Goal: Obtain resource: Download file/media

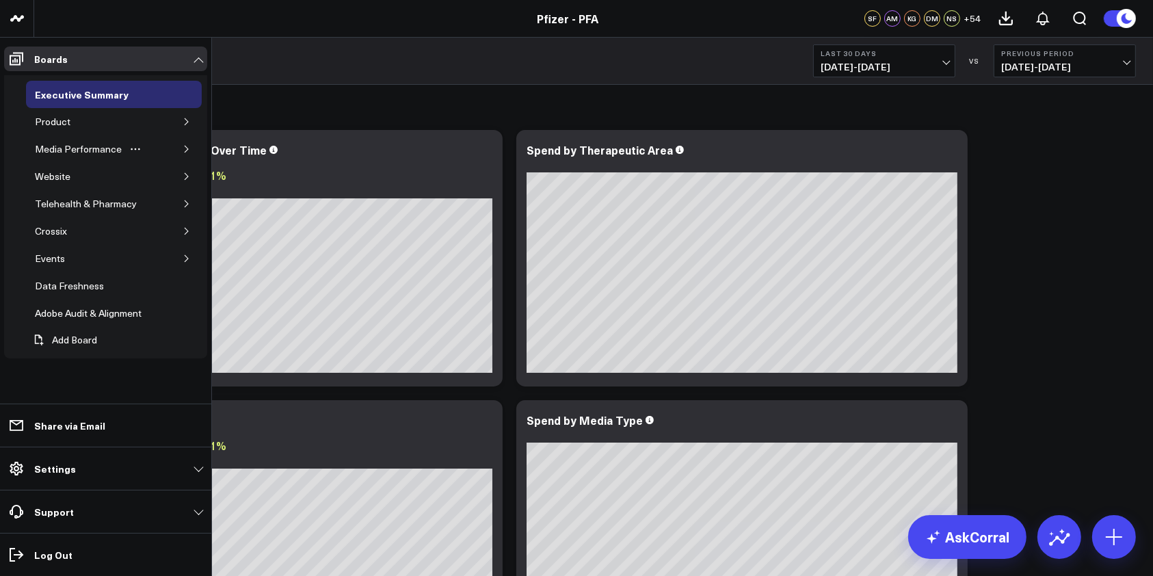
click at [183, 145] on icon "button" at bounding box center [187, 149] width 8 height 8
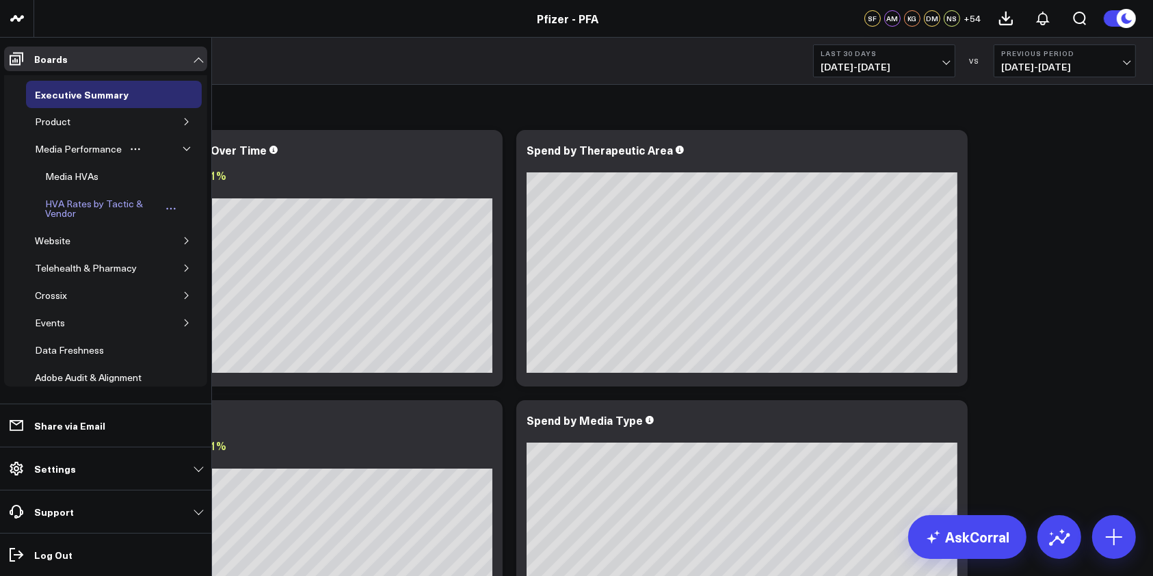
click at [73, 206] on div "HVA Rates by Tactic & Vendor" at bounding box center [102, 209] width 120 height 26
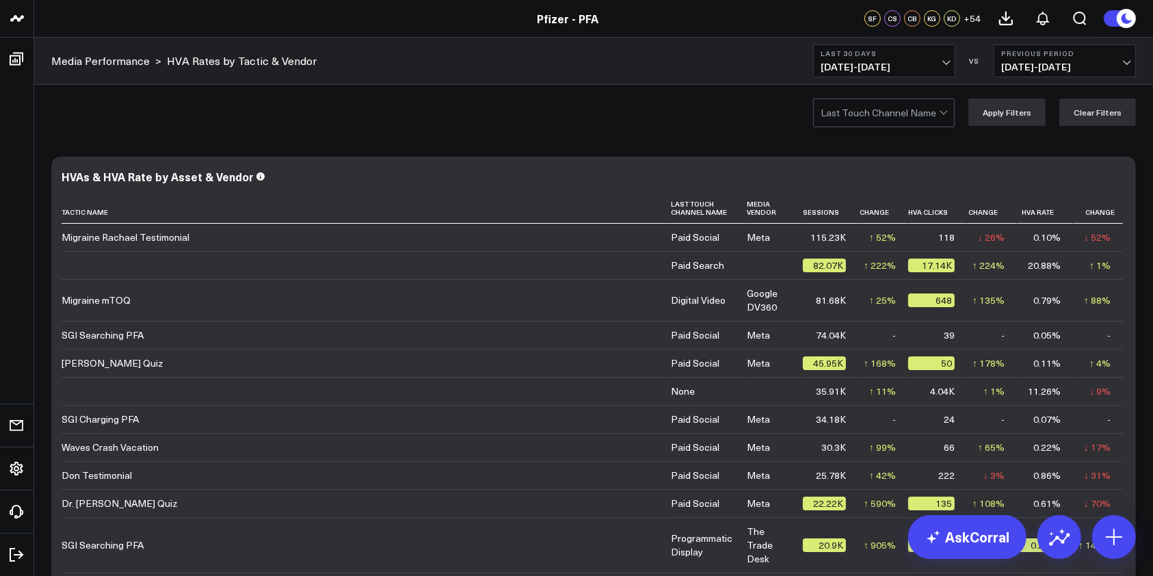
click at [946, 112] on div at bounding box center [944, 111] width 8 height 8
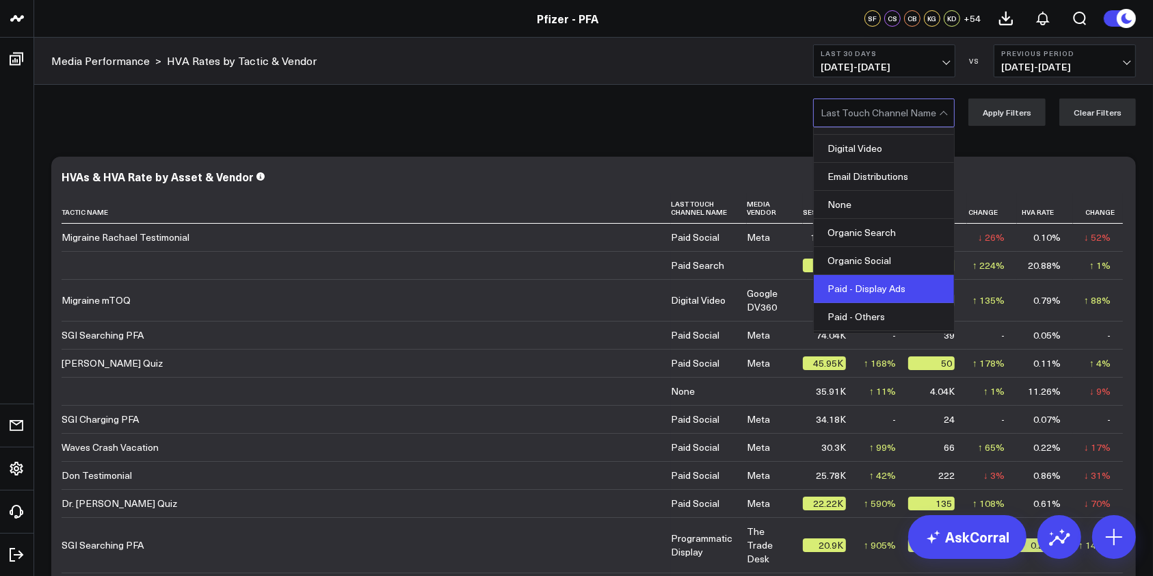
scroll to position [127, 0]
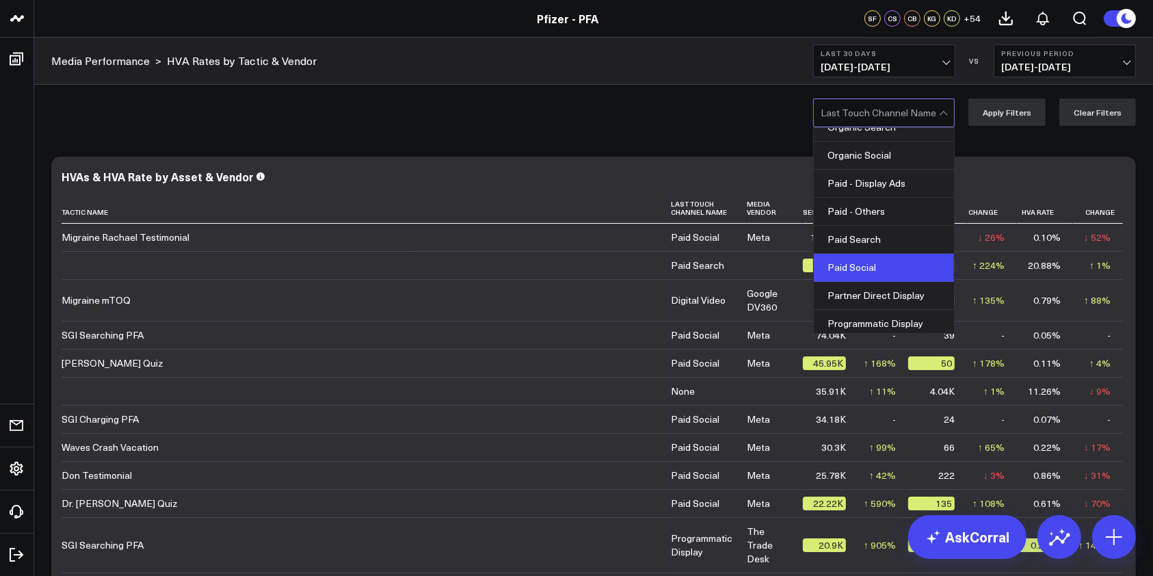
click at [871, 267] on div "Paid Social" at bounding box center [884, 268] width 140 height 28
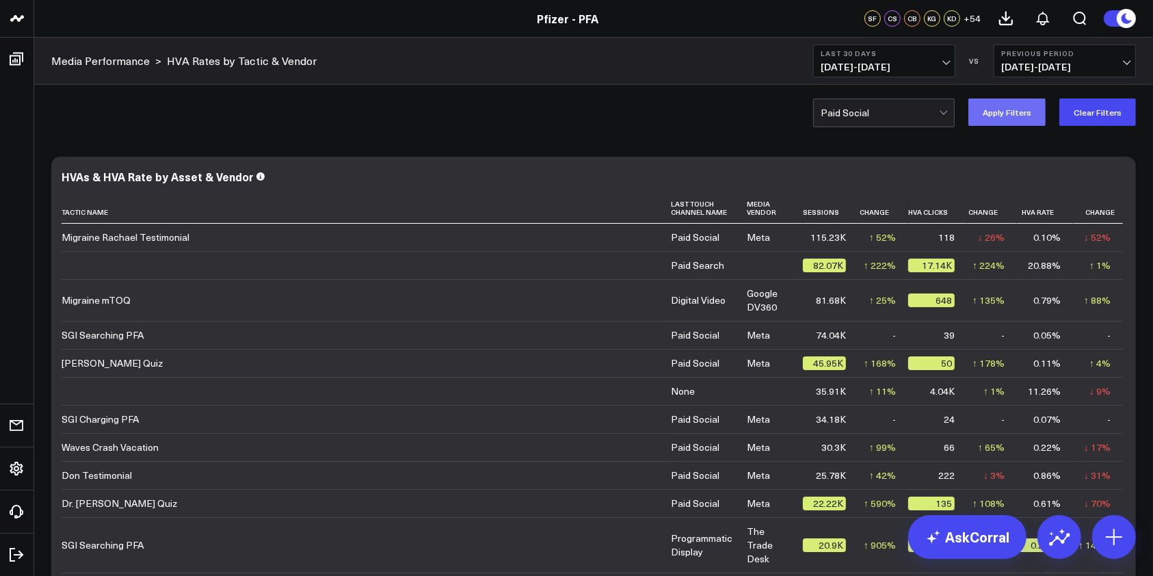
click at [1018, 112] on button "Apply Filters" at bounding box center [1006, 111] width 77 height 27
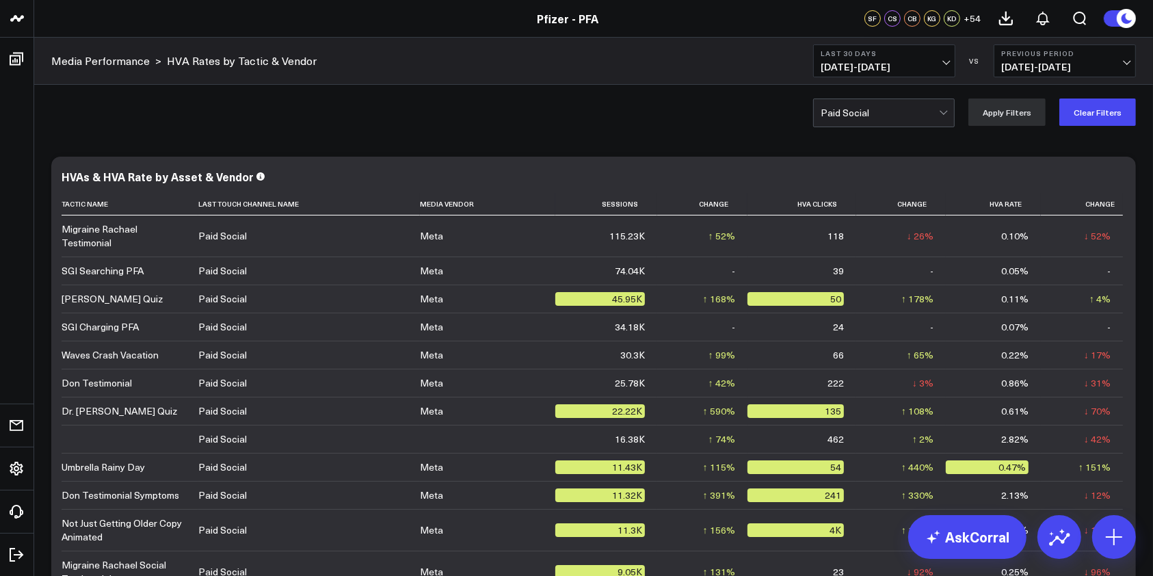
click at [939, 62] on span "[DATE] - [DATE]" at bounding box center [884, 67] width 127 height 11
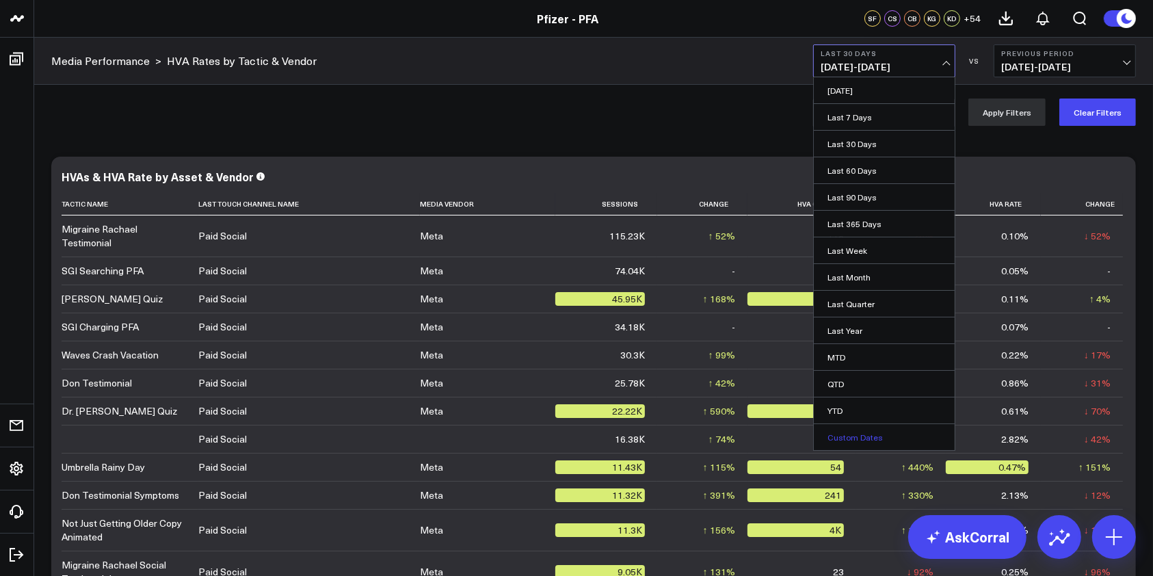
click at [871, 434] on link "Custom Dates" at bounding box center [884, 437] width 141 height 26
select select "9"
select select "2025"
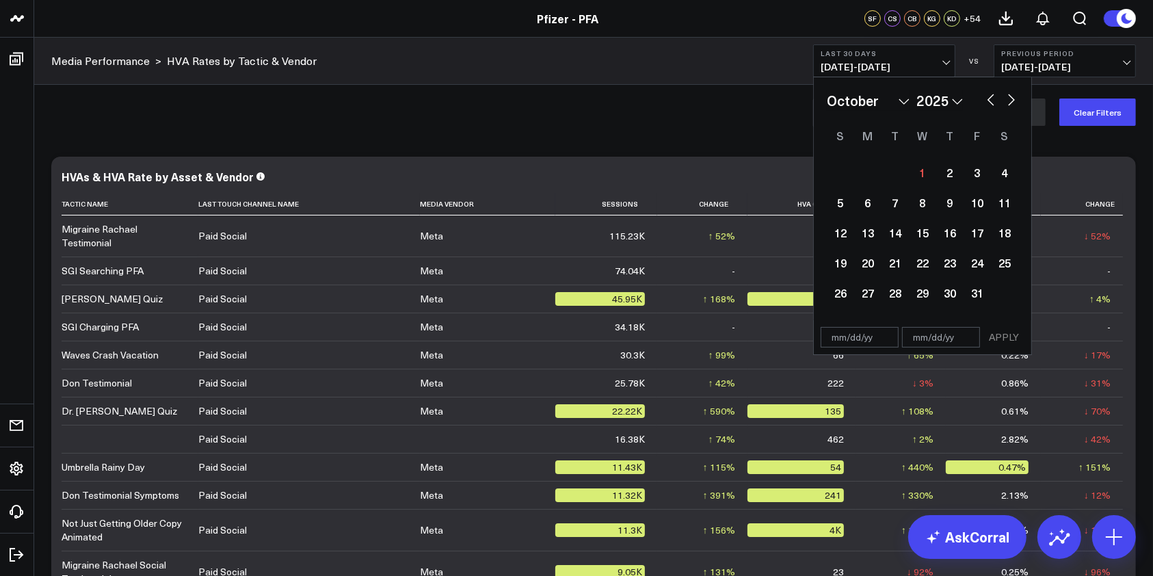
click at [988, 101] on button "button" at bounding box center [991, 98] width 14 height 16
select select "7"
select select "2025"
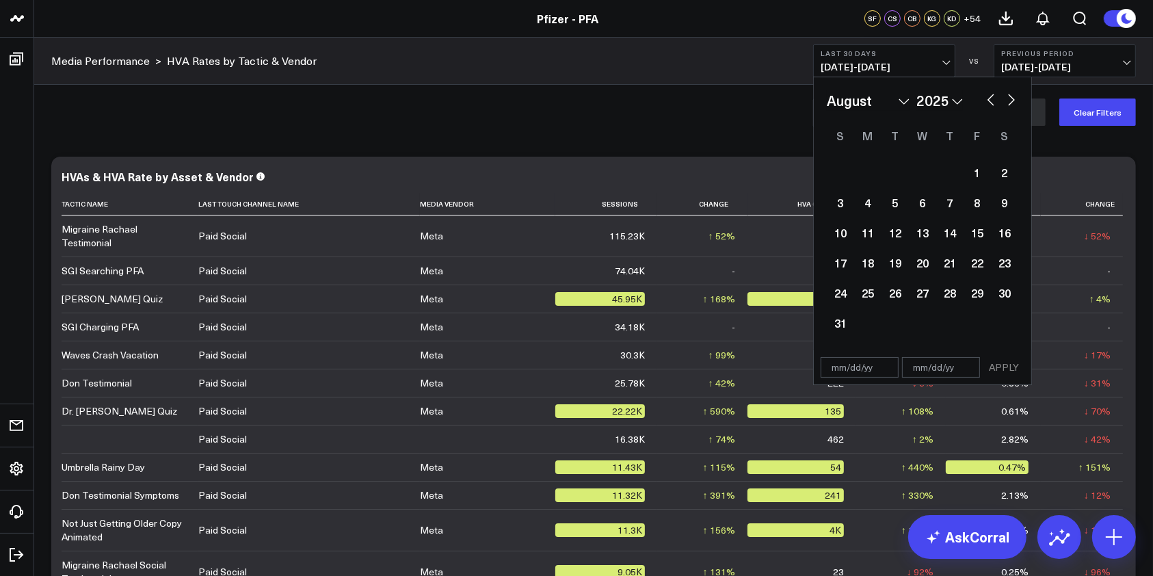
click at [988, 101] on button "button" at bounding box center [991, 98] width 14 height 16
select select "6"
select select "2025"
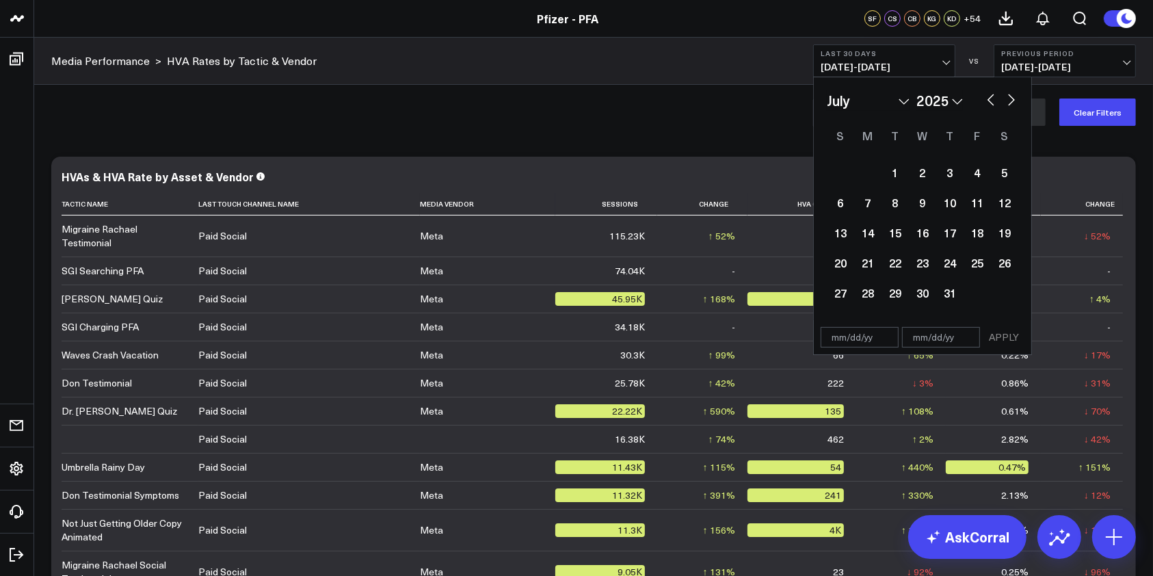
click at [988, 101] on button "button" at bounding box center [991, 98] width 14 height 16
select select "5"
select select "2025"
click at [829, 166] on div "1" at bounding box center [840, 172] width 27 height 27
type input "[DATE]"
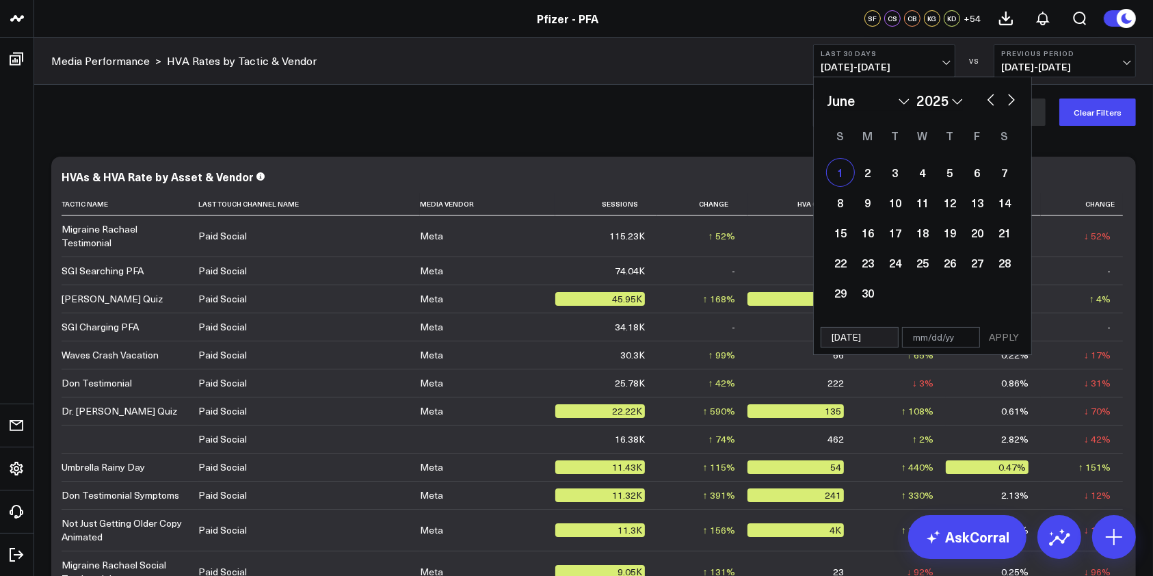
select select "5"
select select "2025"
click at [1016, 98] on button "button" at bounding box center [1012, 98] width 14 height 16
select select "6"
select select "2025"
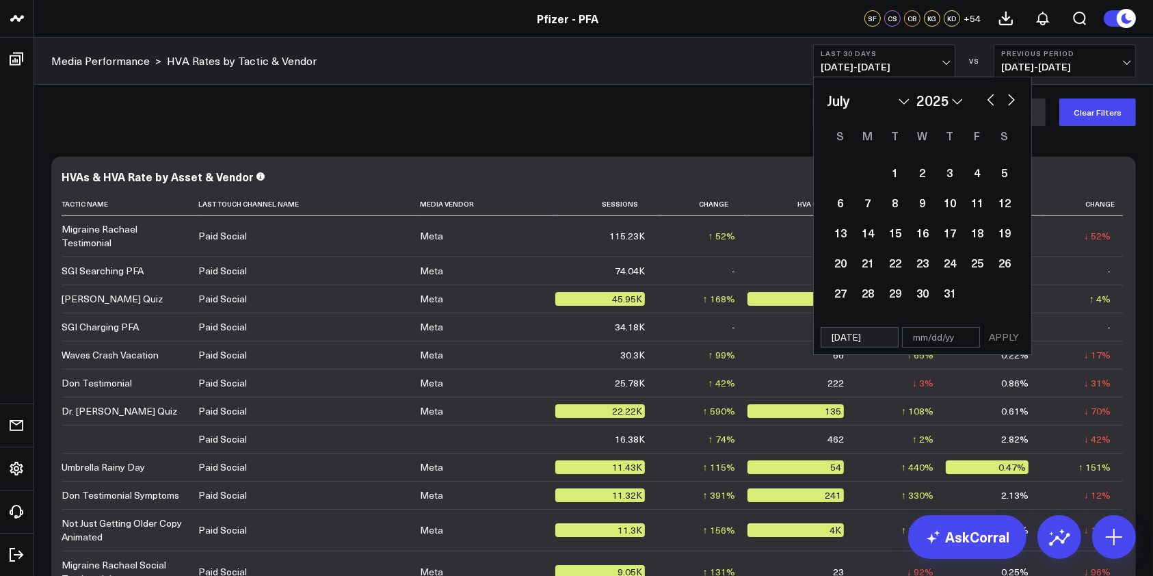
click at [1016, 98] on button "button" at bounding box center [1012, 98] width 14 height 16
select select "7"
select select "2025"
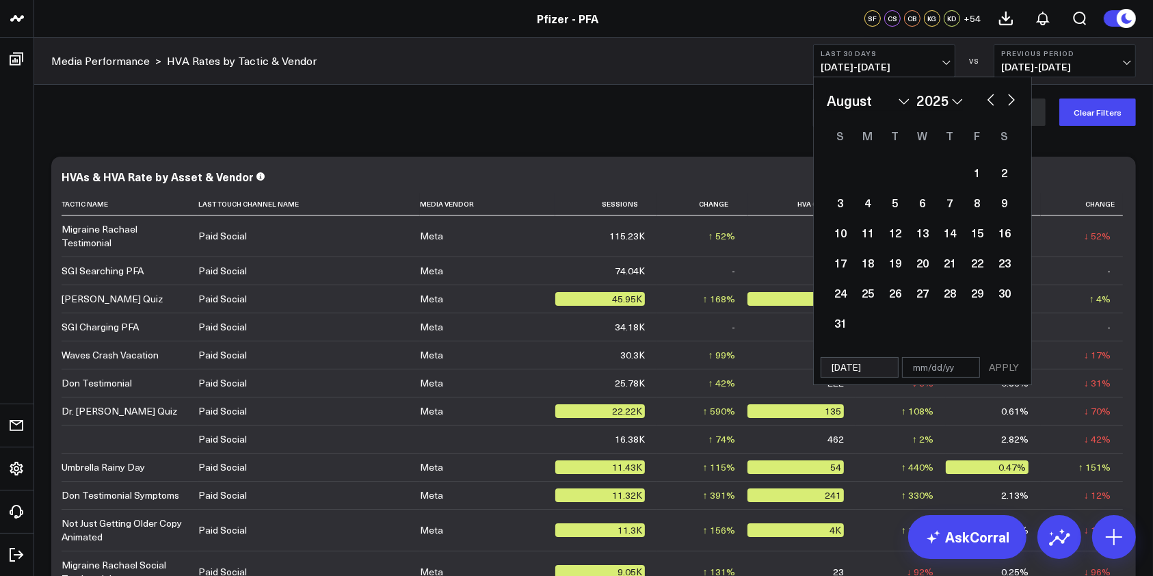
click at [1016, 98] on button "button" at bounding box center [1012, 98] width 14 height 16
select select "8"
select select "2025"
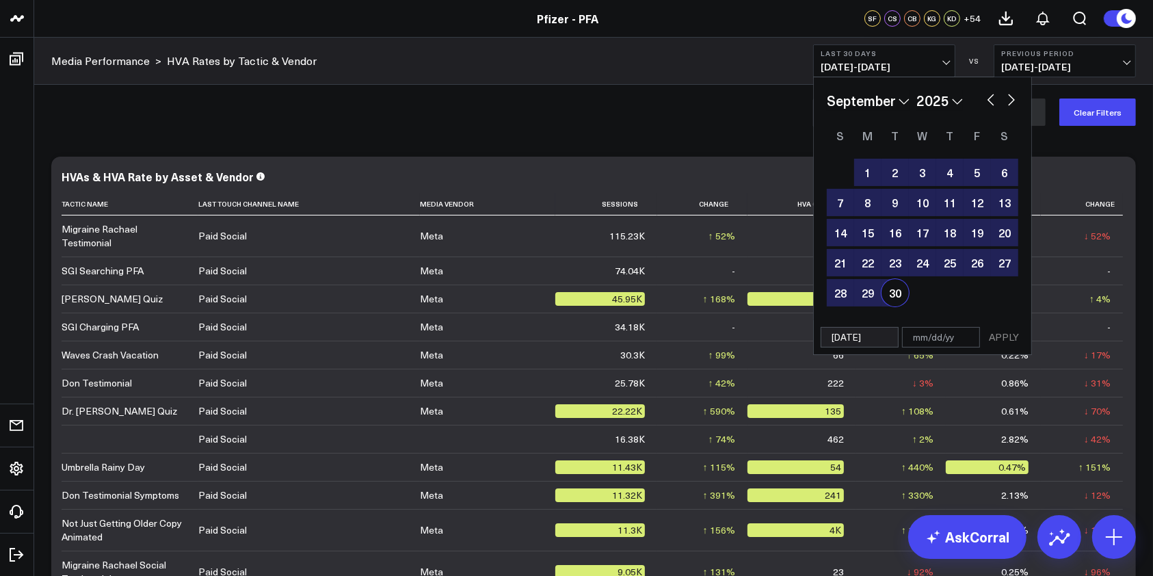
click at [892, 291] on div "30" at bounding box center [895, 292] width 27 height 27
type input "[DATE]"
select select "8"
select select "2025"
click at [998, 337] on button "APPLY" at bounding box center [1003, 337] width 41 height 21
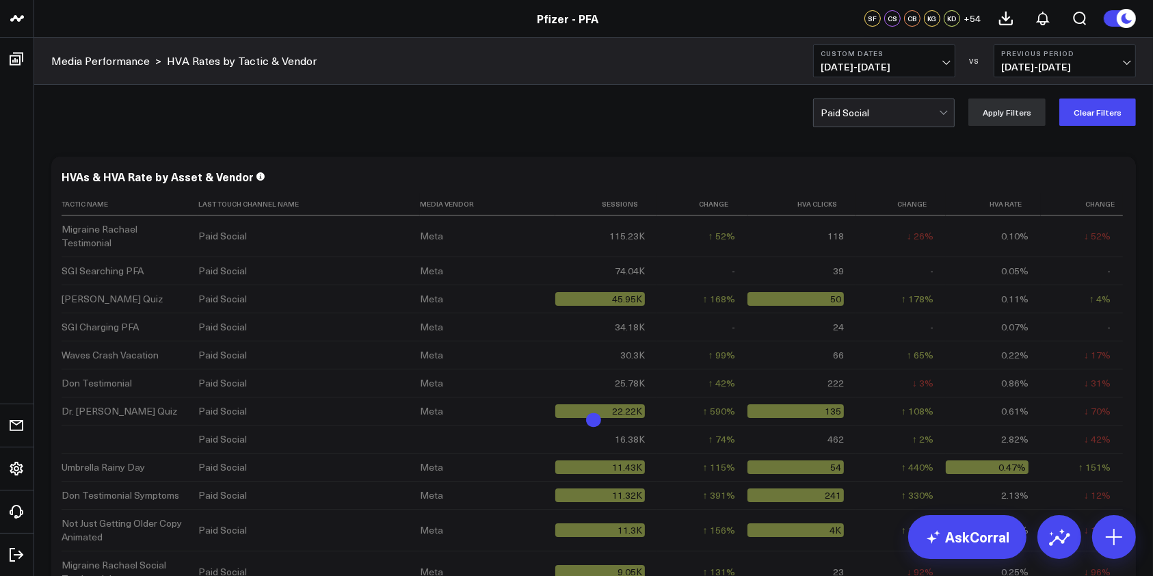
click at [1116, 60] on button "Previous Period [DATE] - [DATE]" at bounding box center [1065, 60] width 142 height 33
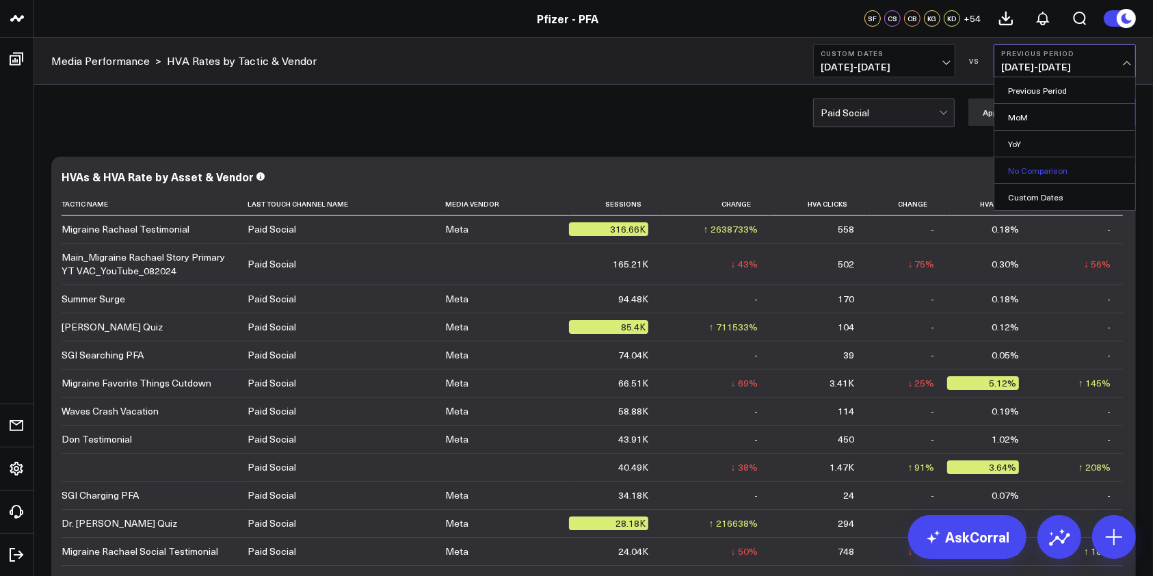
click at [1039, 167] on link "No Comparison" at bounding box center [1064, 170] width 141 height 26
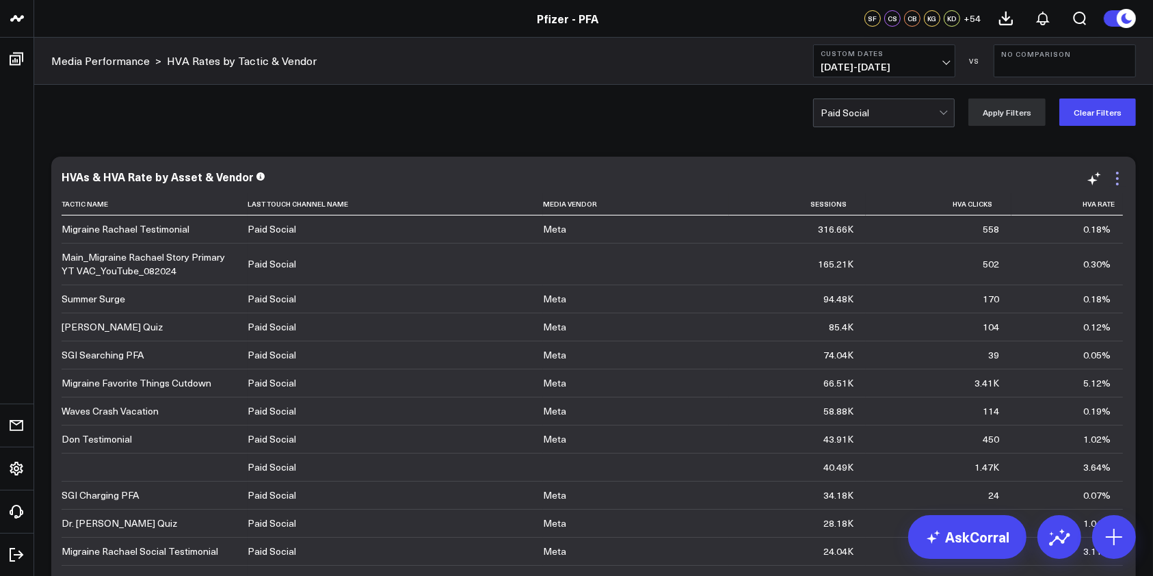
click at [1115, 178] on icon at bounding box center [1117, 178] width 16 height 16
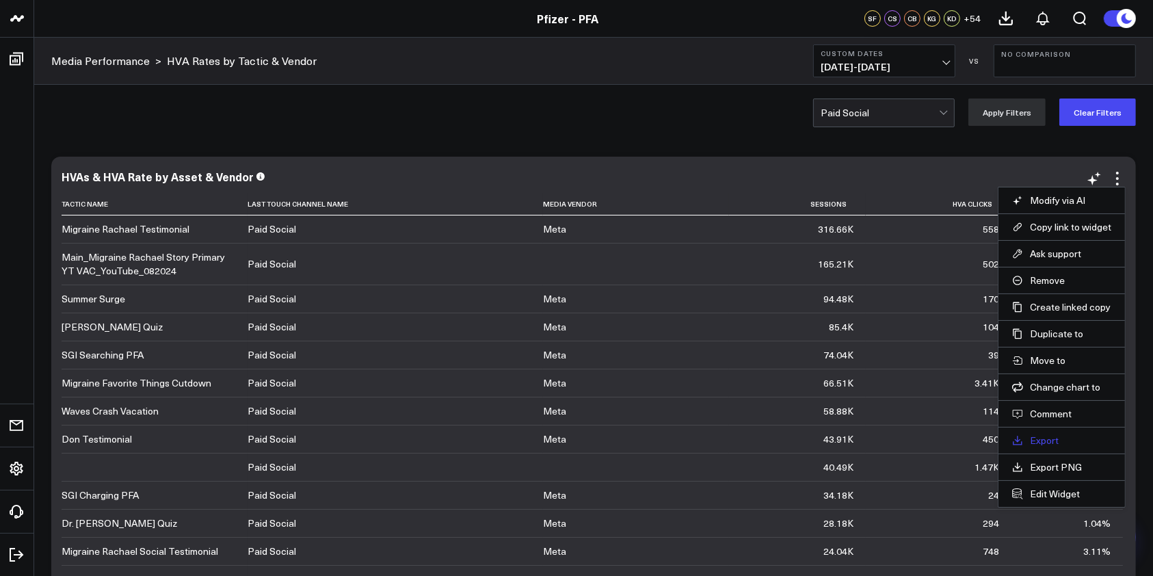
click at [1031, 436] on link "Export" at bounding box center [1061, 440] width 99 height 12
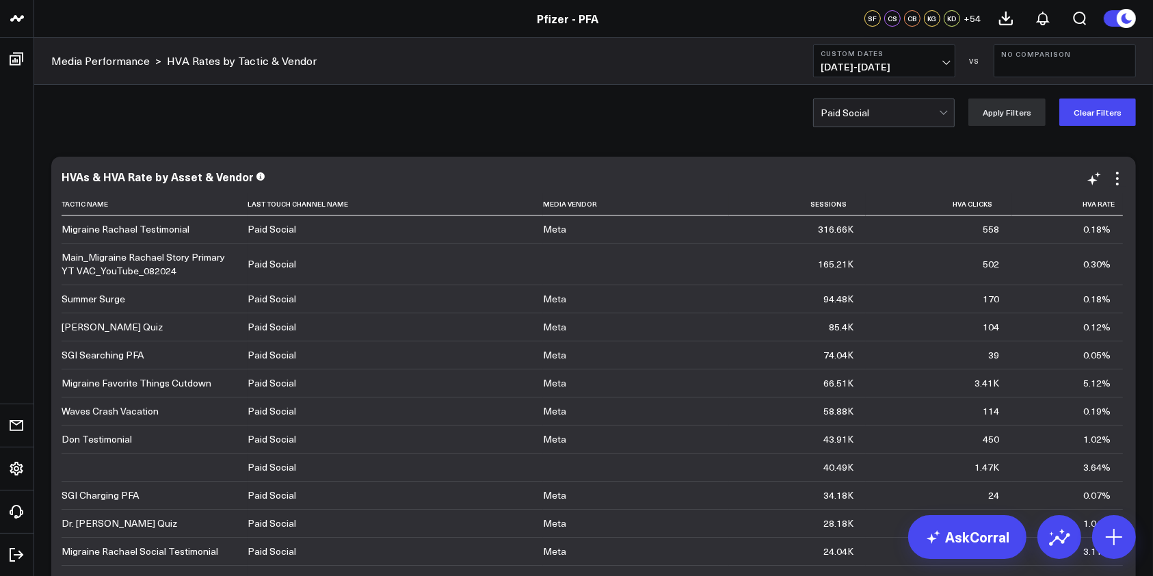
scroll to position [89, 0]
